Goal: Communication & Community: Answer question/provide support

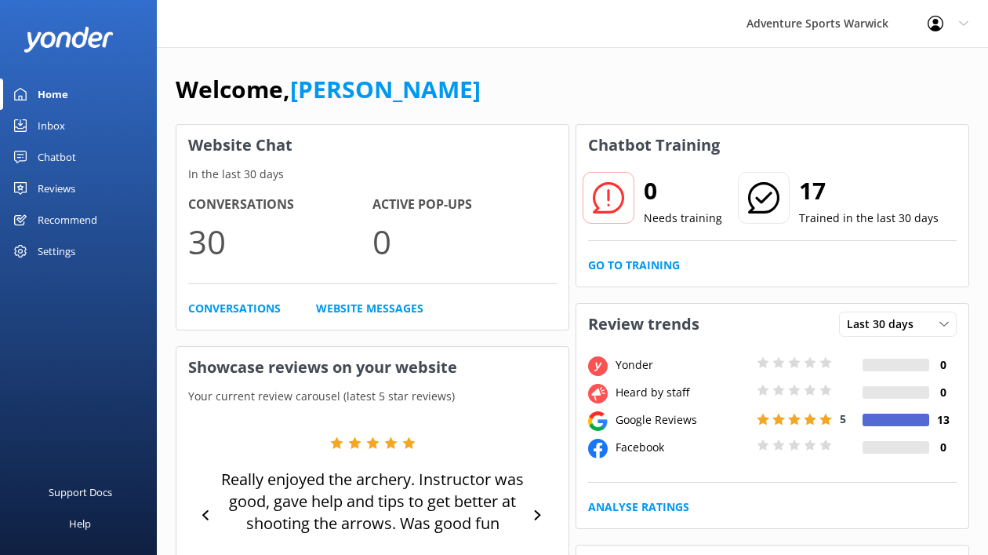
click at [58, 89] on div "Home" at bounding box center [53, 93] width 31 height 31
click at [52, 122] on div "Inbox" at bounding box center [51, 125] width 27 height 31
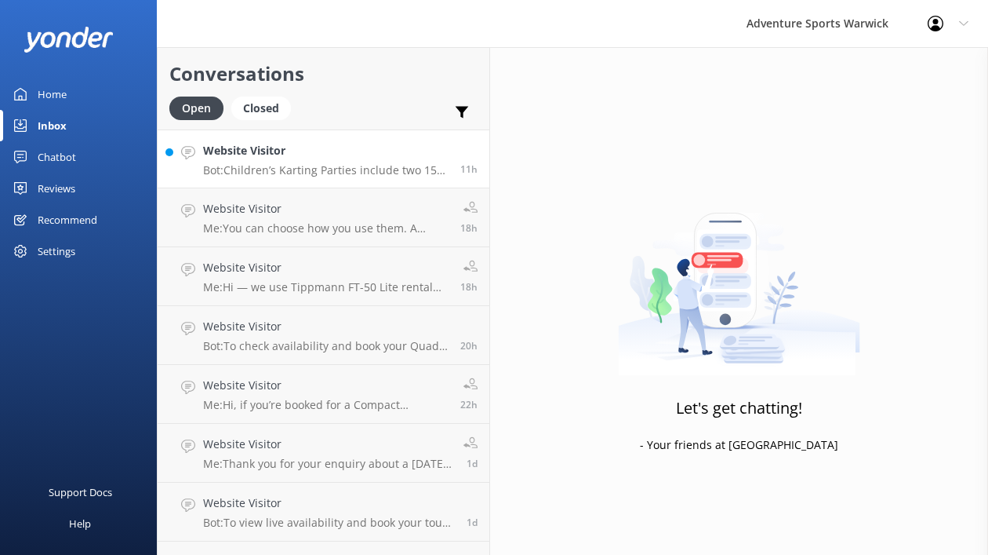
click at [249, 158] on h4 "Website Visitor" at bounding box center [326, 150] width 246 height 17
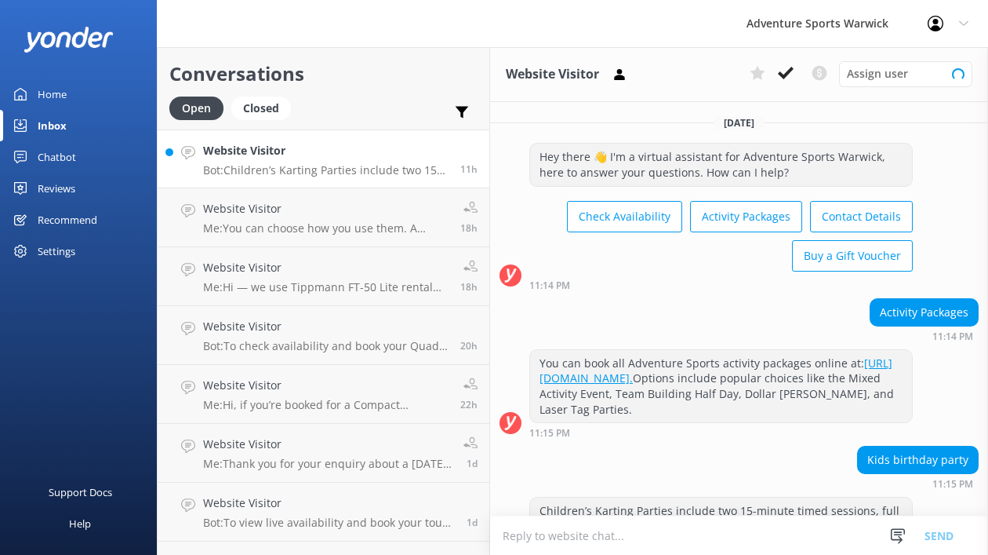
scroll to position [61, 0]
